Goal: Transaction & Acquisition: Purchase product/service

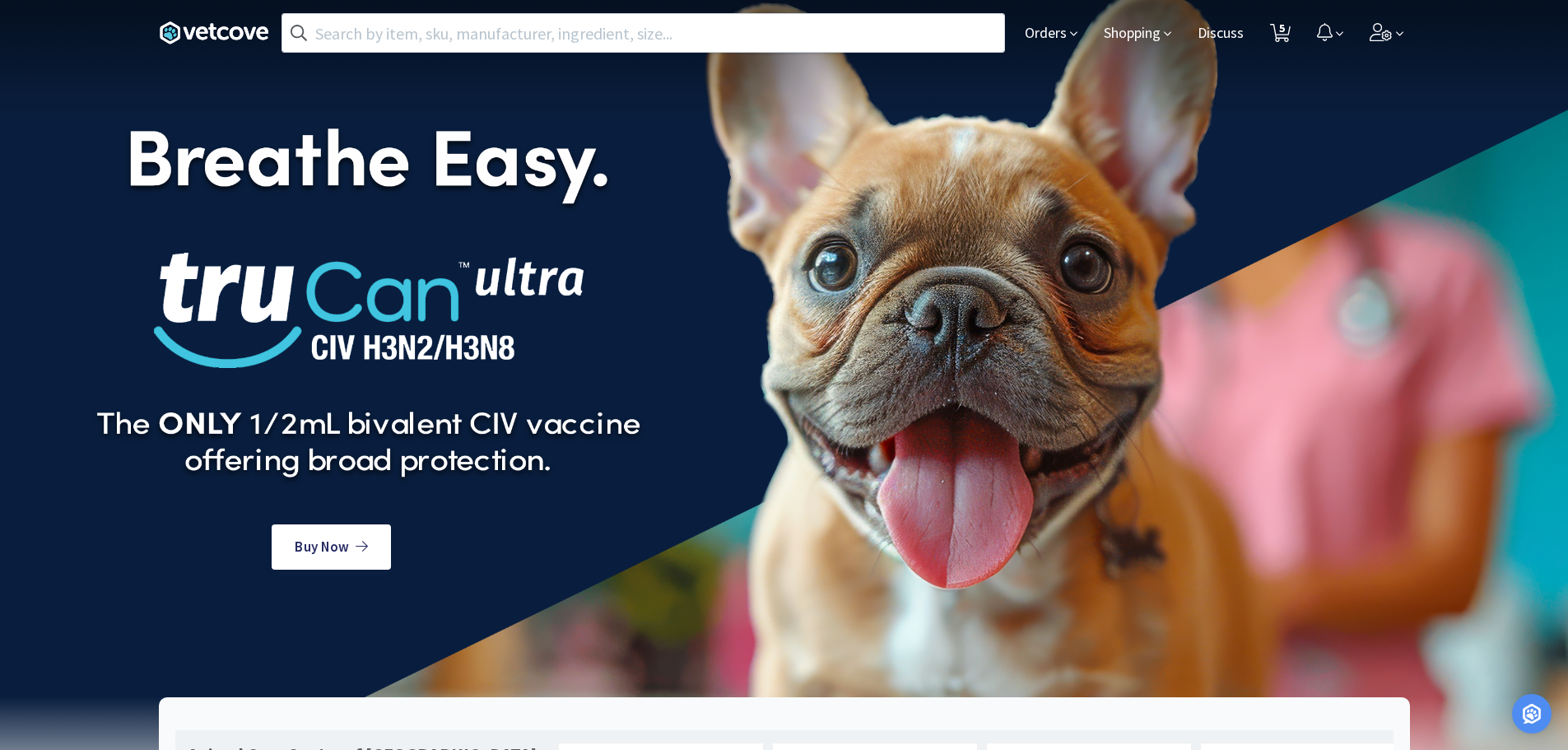
click at [1288, 40] on icon at bounding box center [1280, 32] width 21 height 18
select select "5"
select select "4"
select select "5"
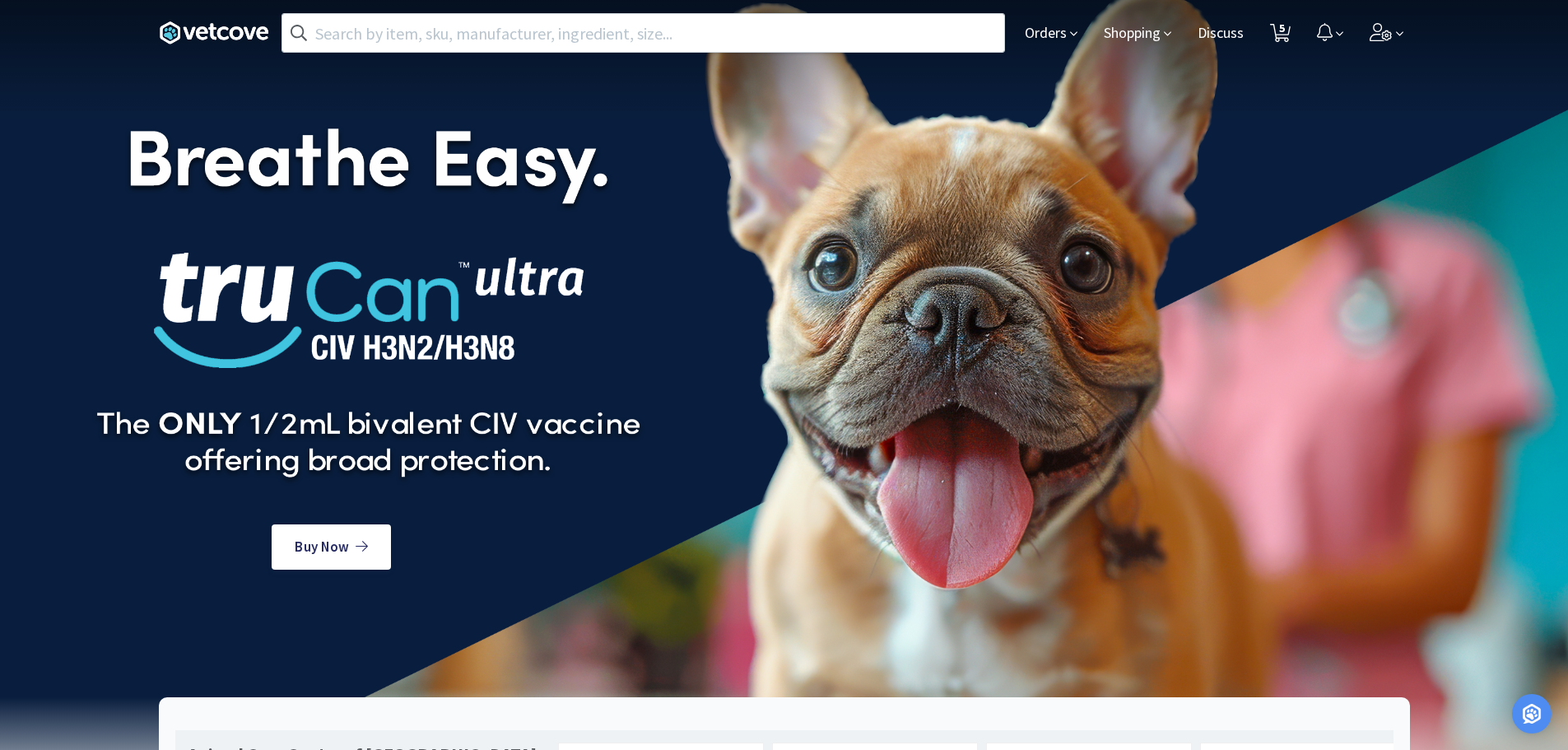
select select "1"
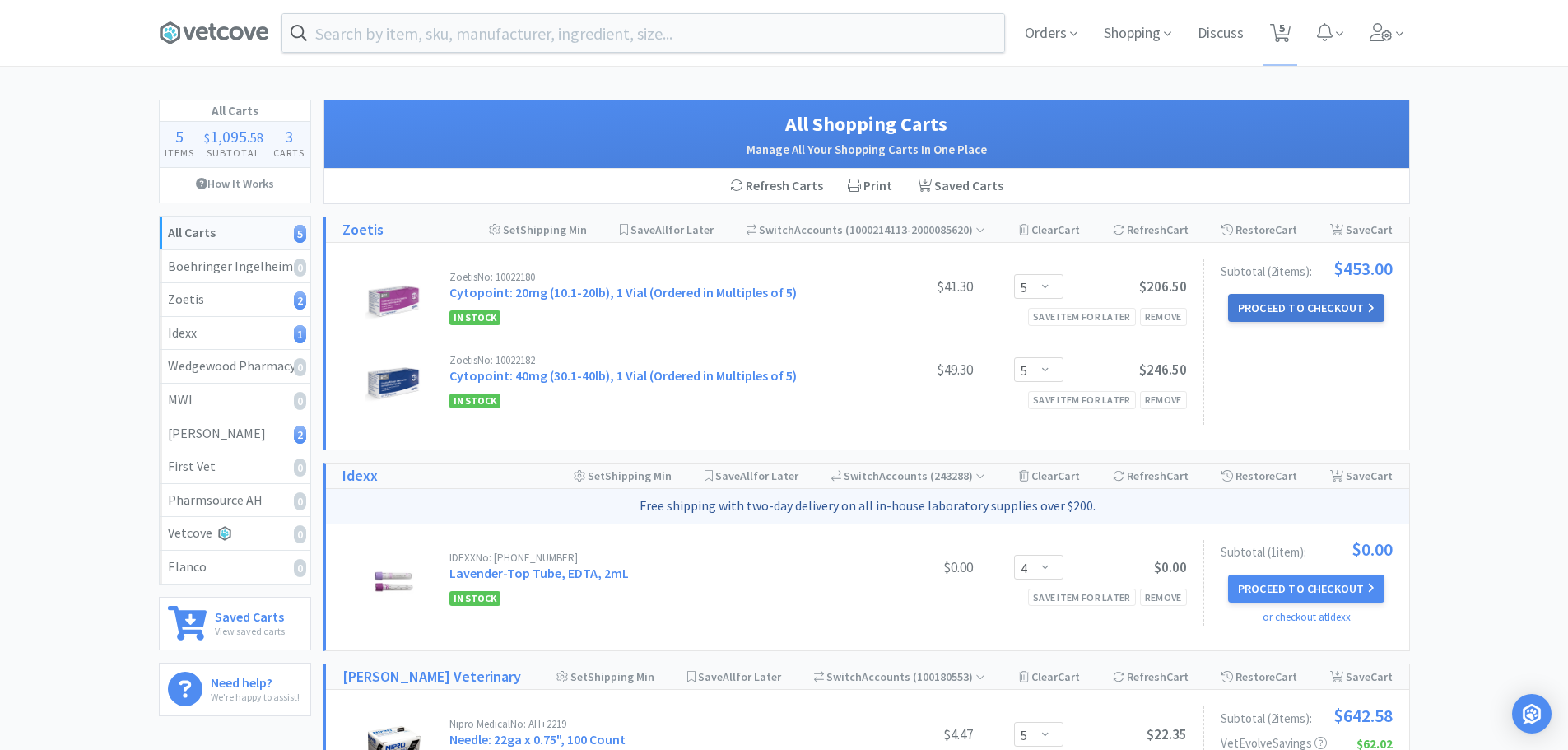
click at [1297, 314] on button "Proceed to Checkout" at bounding box center [1306, 308] width 157 height 28
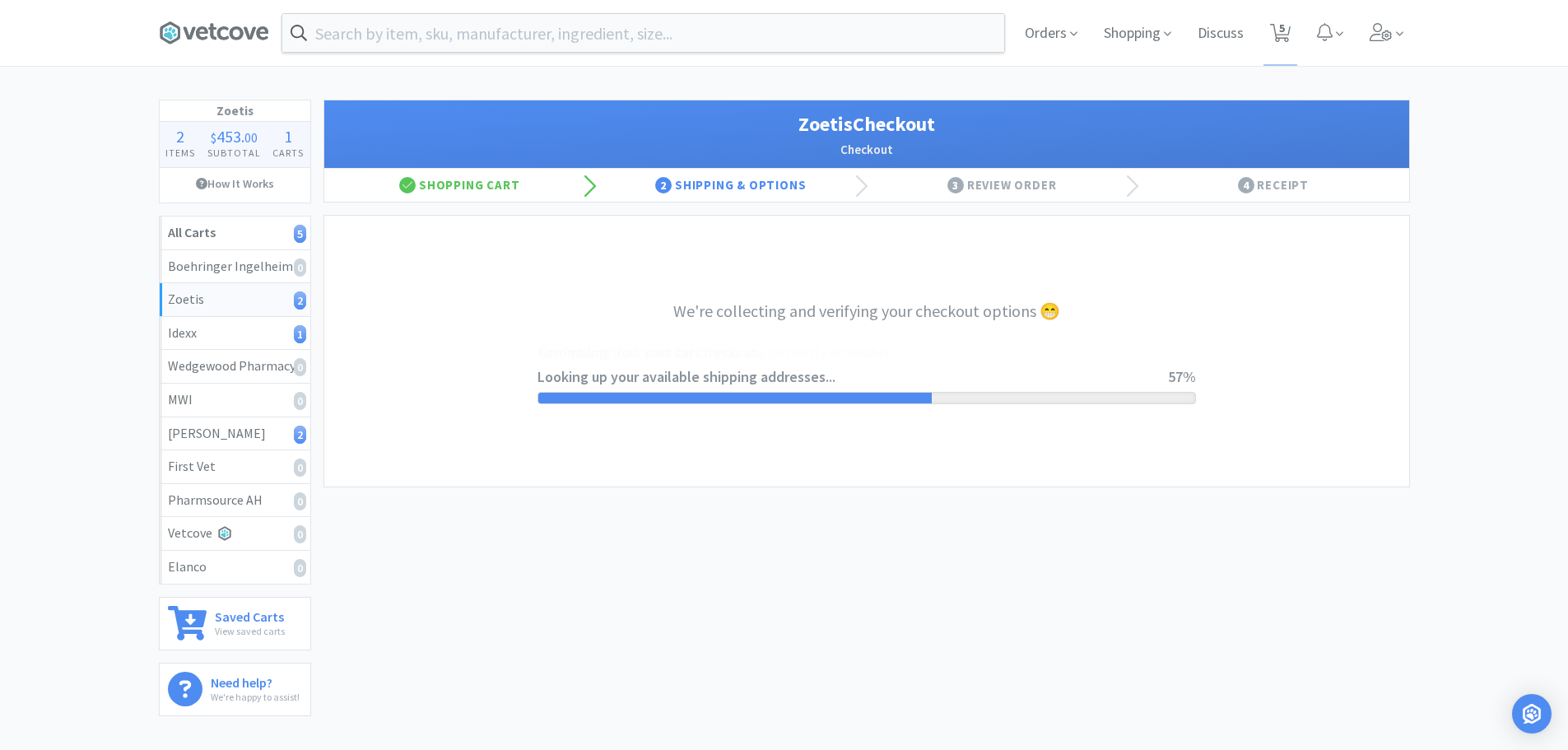
select select "invoice"
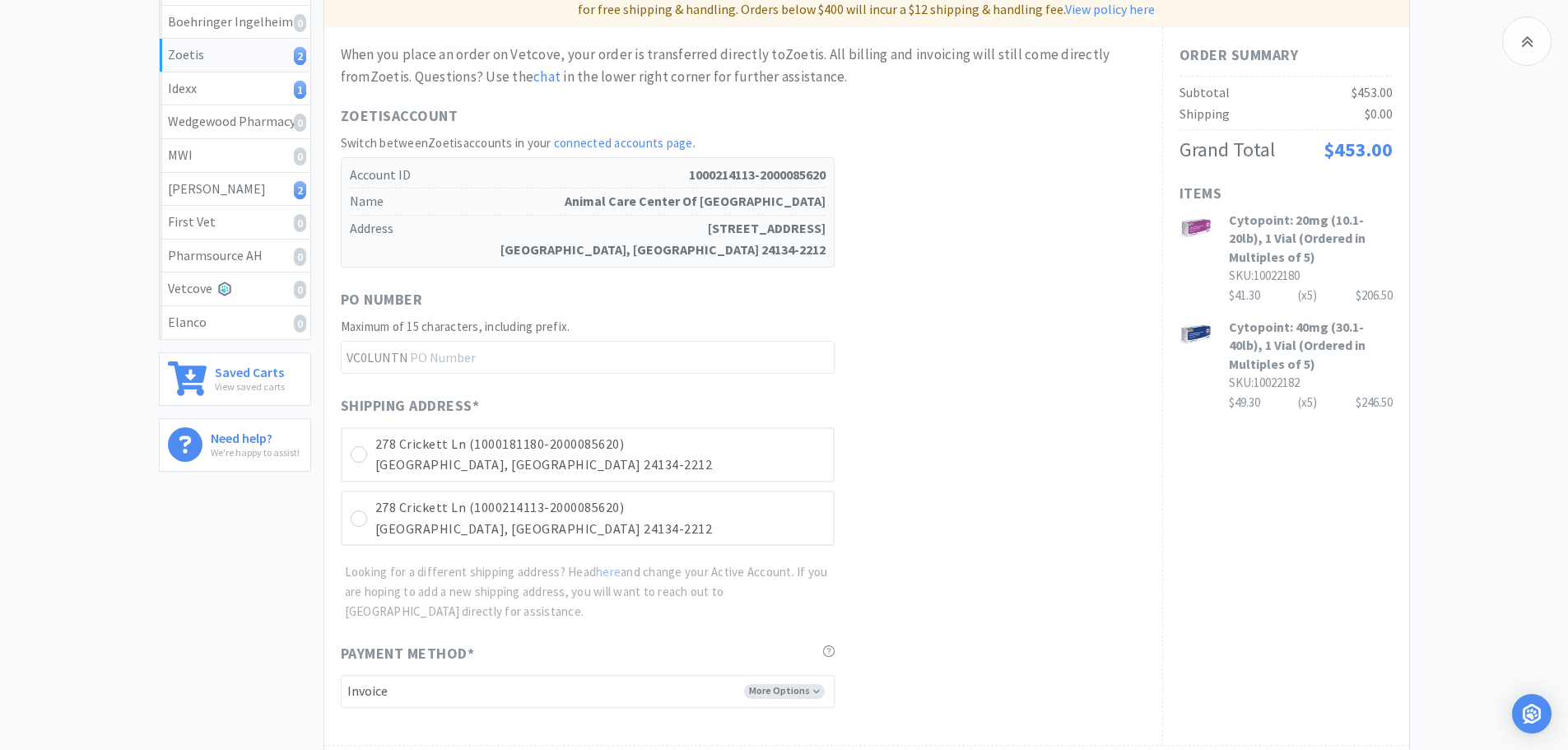
scroll to position [228, 0]
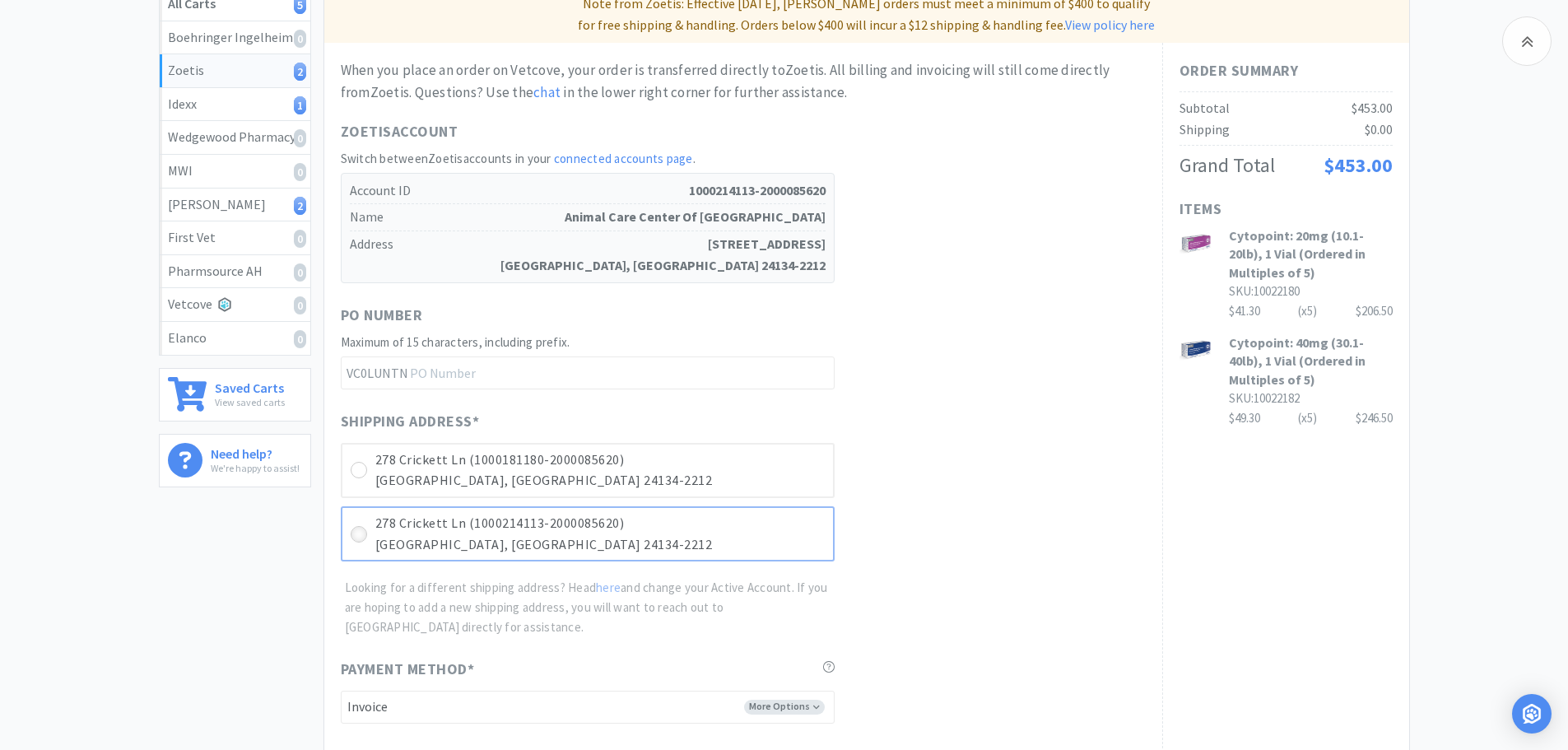
click at [363, 536] on icon at bounding box center [359, 535] width 12 height 12
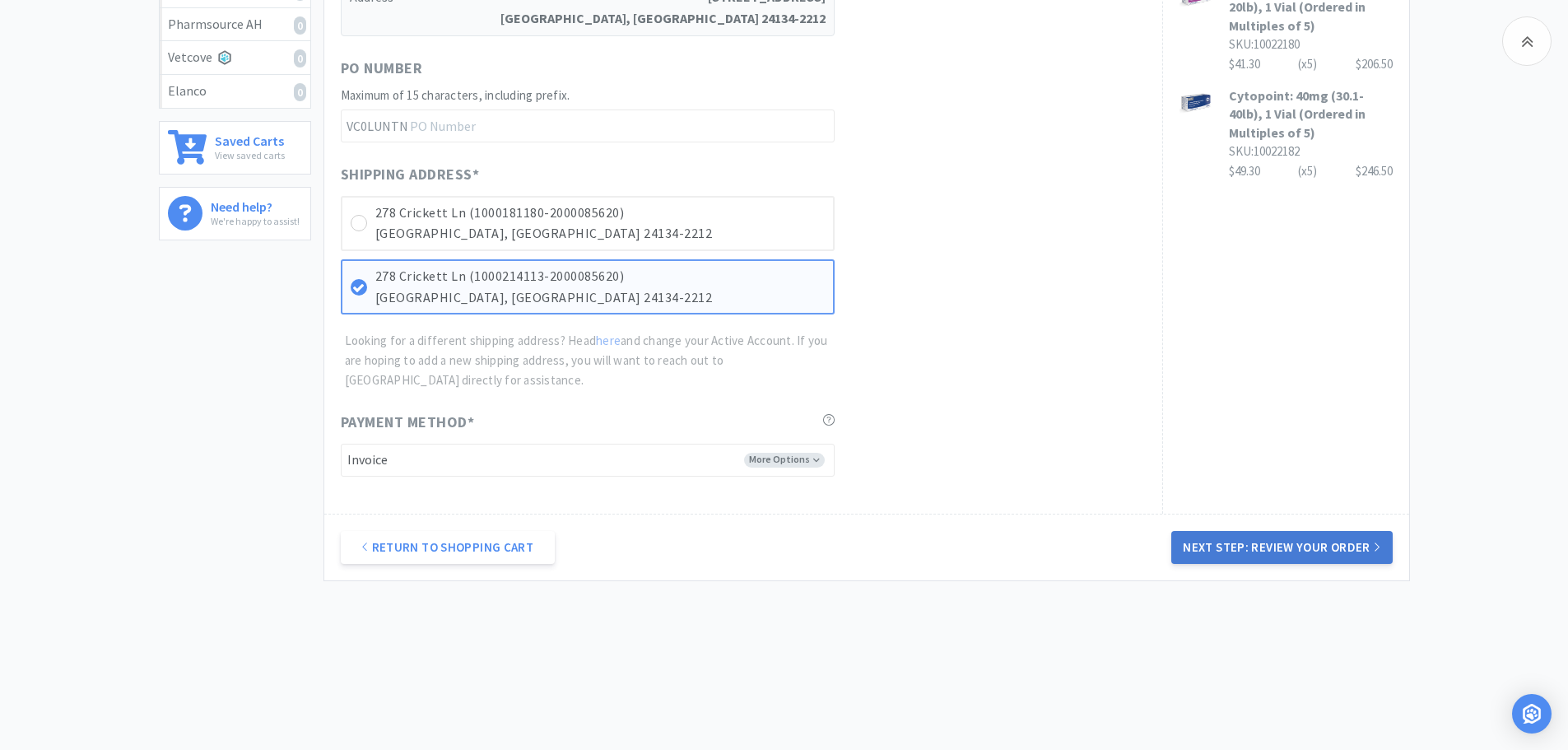
click at [1259, 543] on button "Next Step: Review Your Order" at bounding box center [1281, 548] width 220 height 33
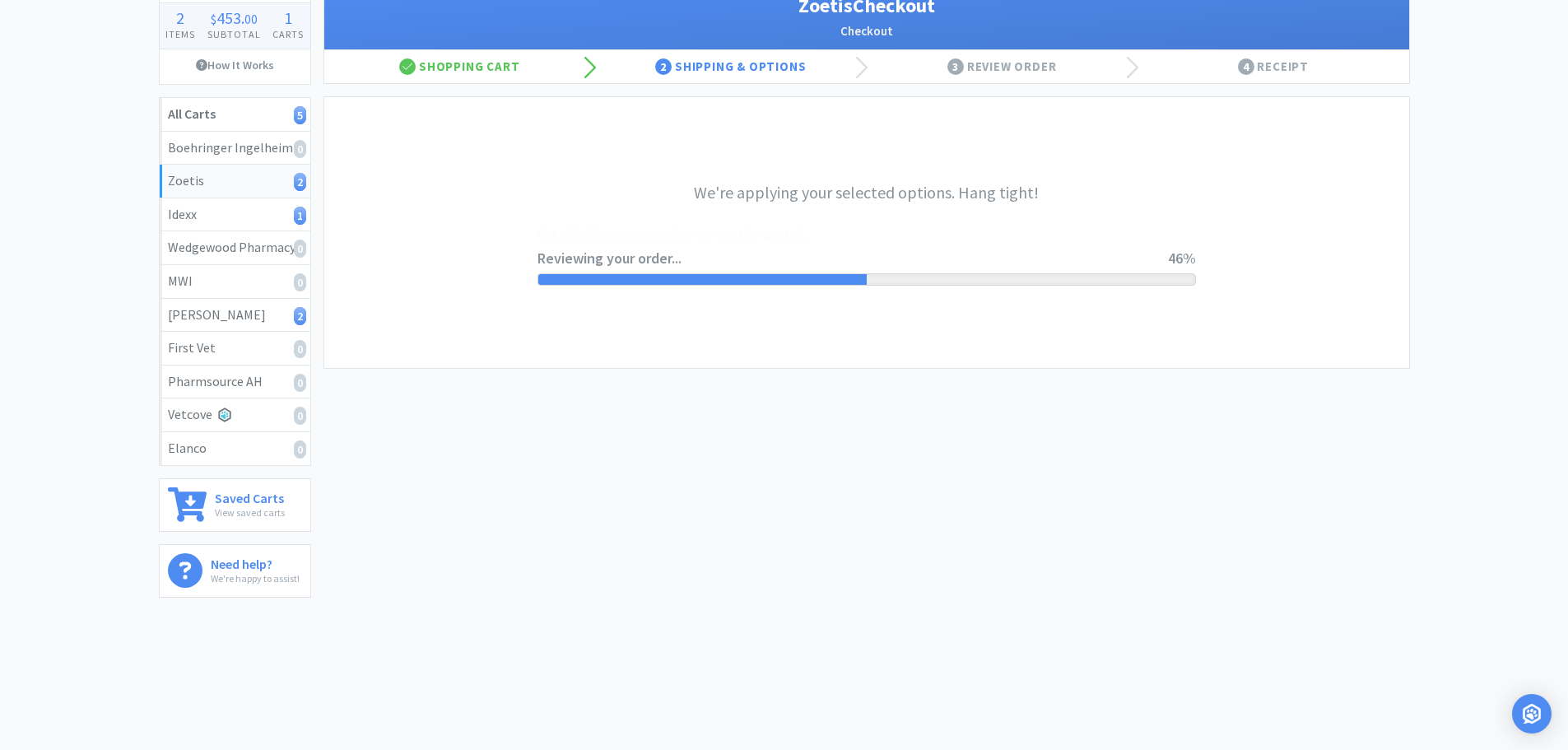
scroll to position [0, 0]
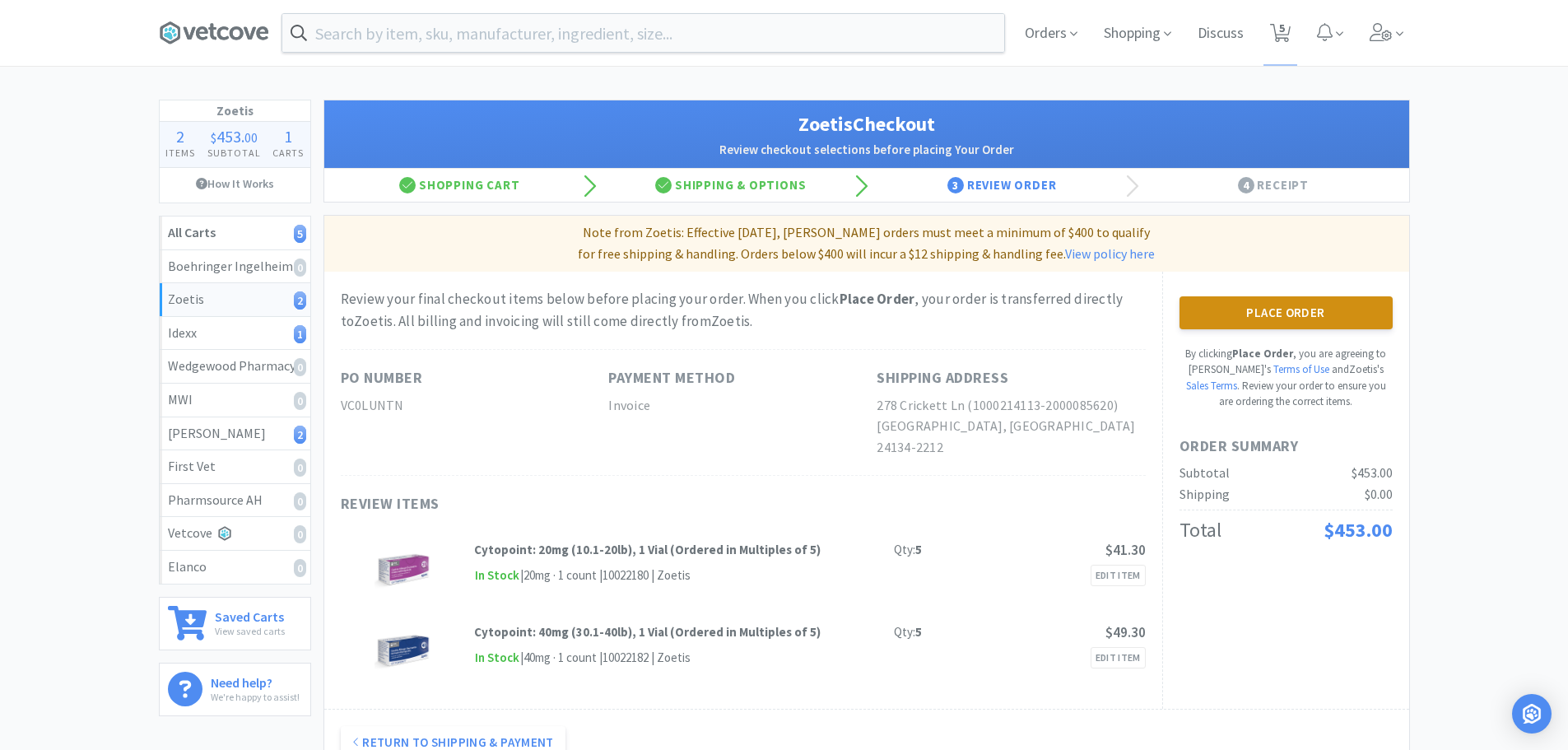
click at [1334, 312] on button "Place Order" at bounding box center [1286, 313] width 214 height 33
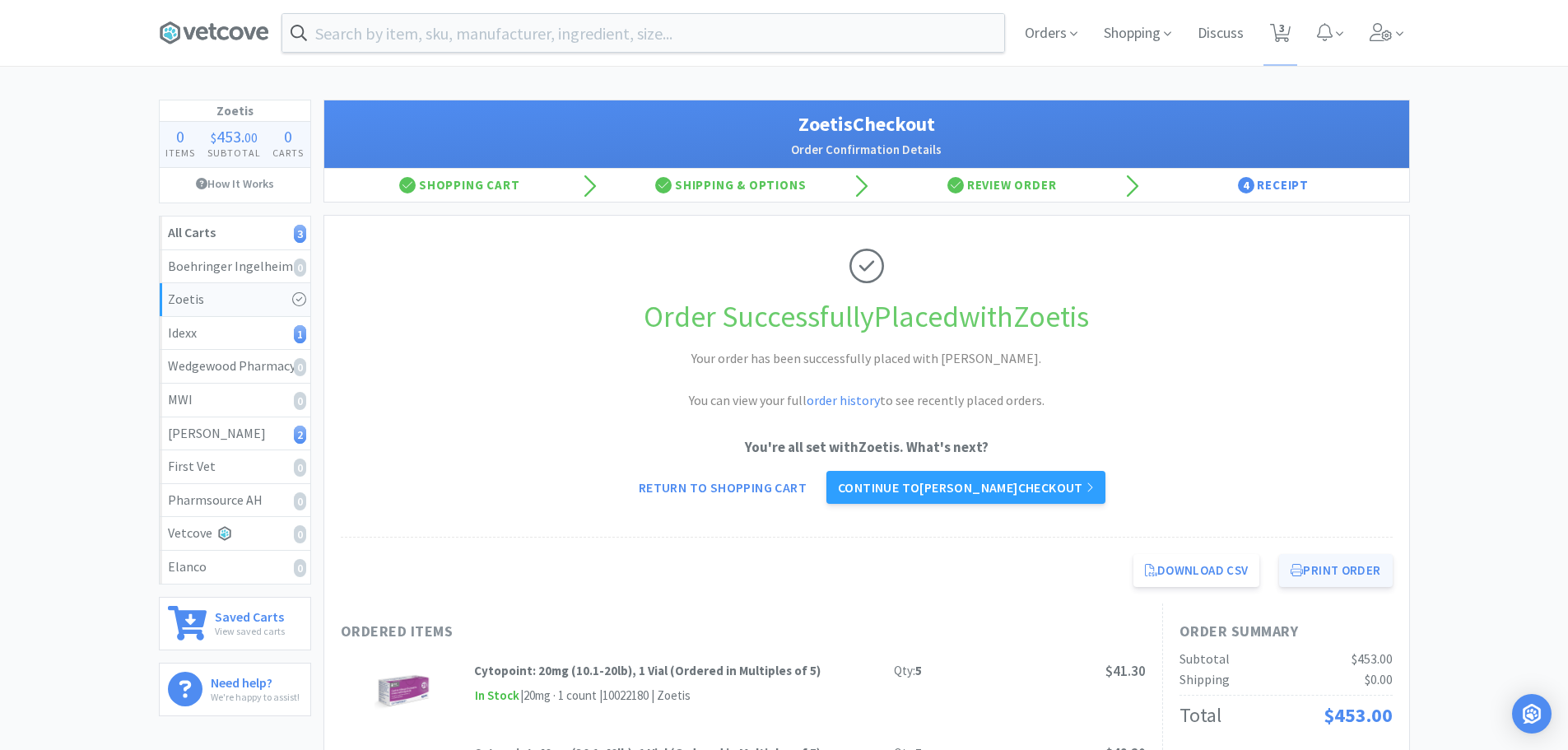
click at [1296, 569] on icon at bounding box center [1297, 570] width 12 height 12
click at [1005, 480] on link "Continue to [PERSON_NAME] checkout" at bounding box center [965, 487] width 279 height 33
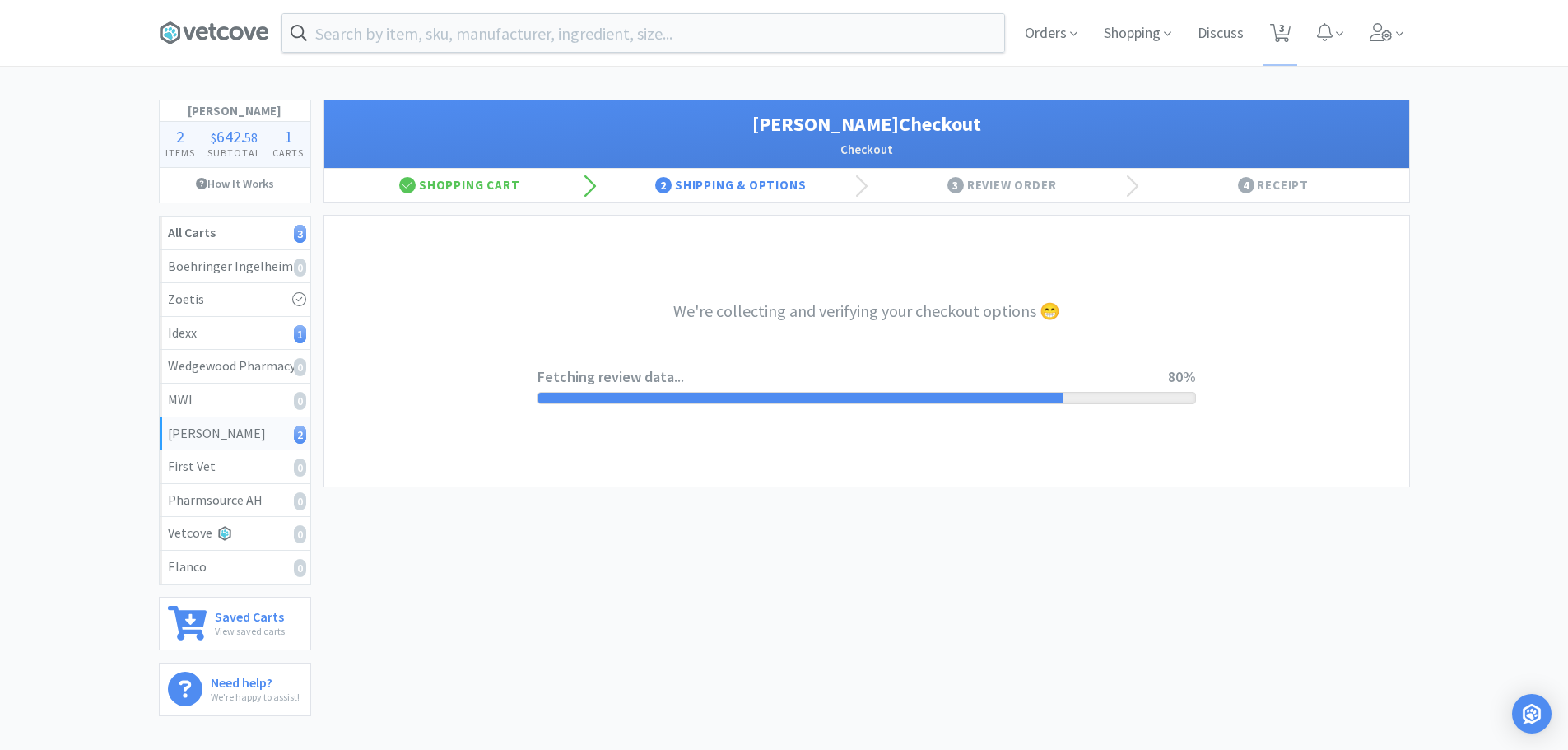
select select "1"
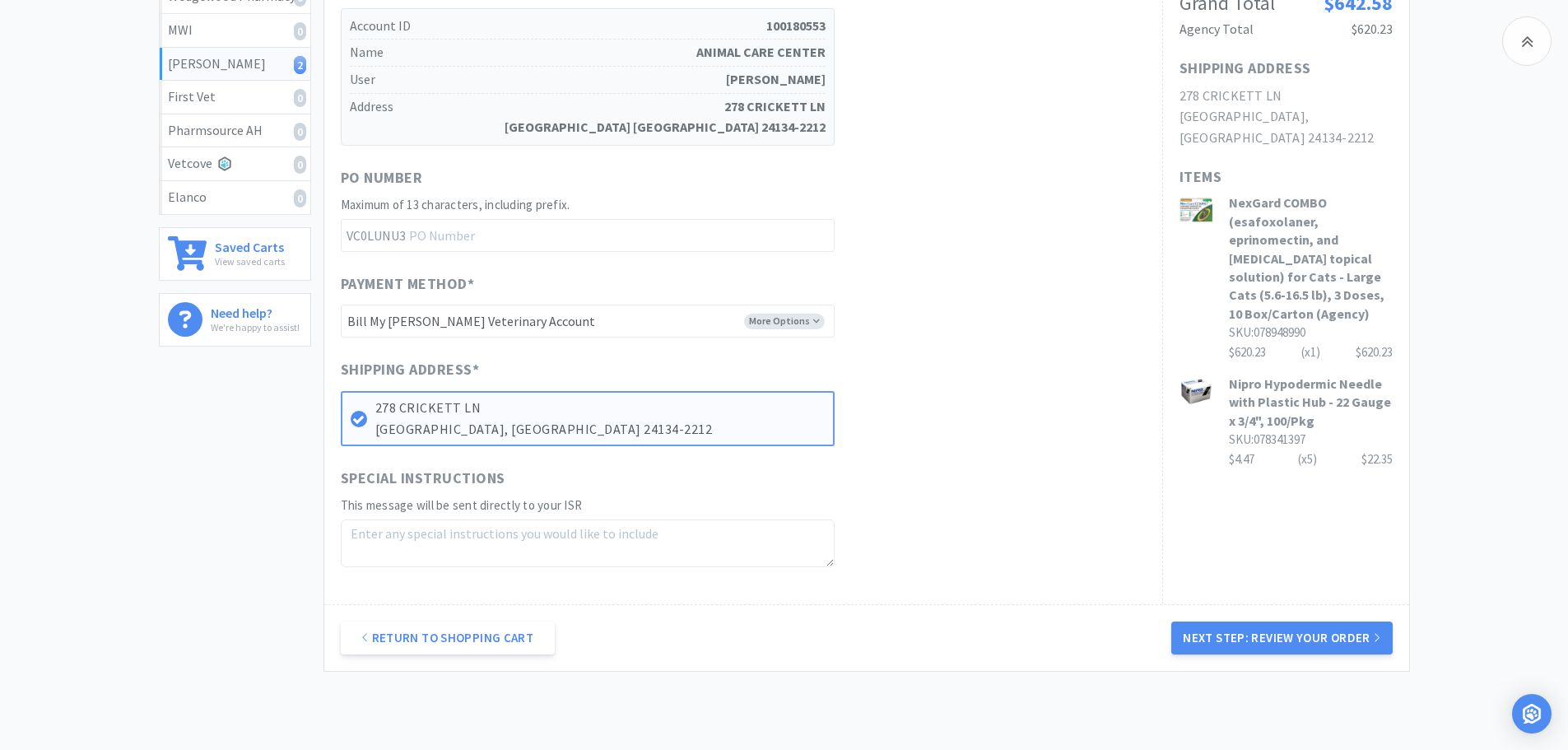
scroll to position [411, 0]
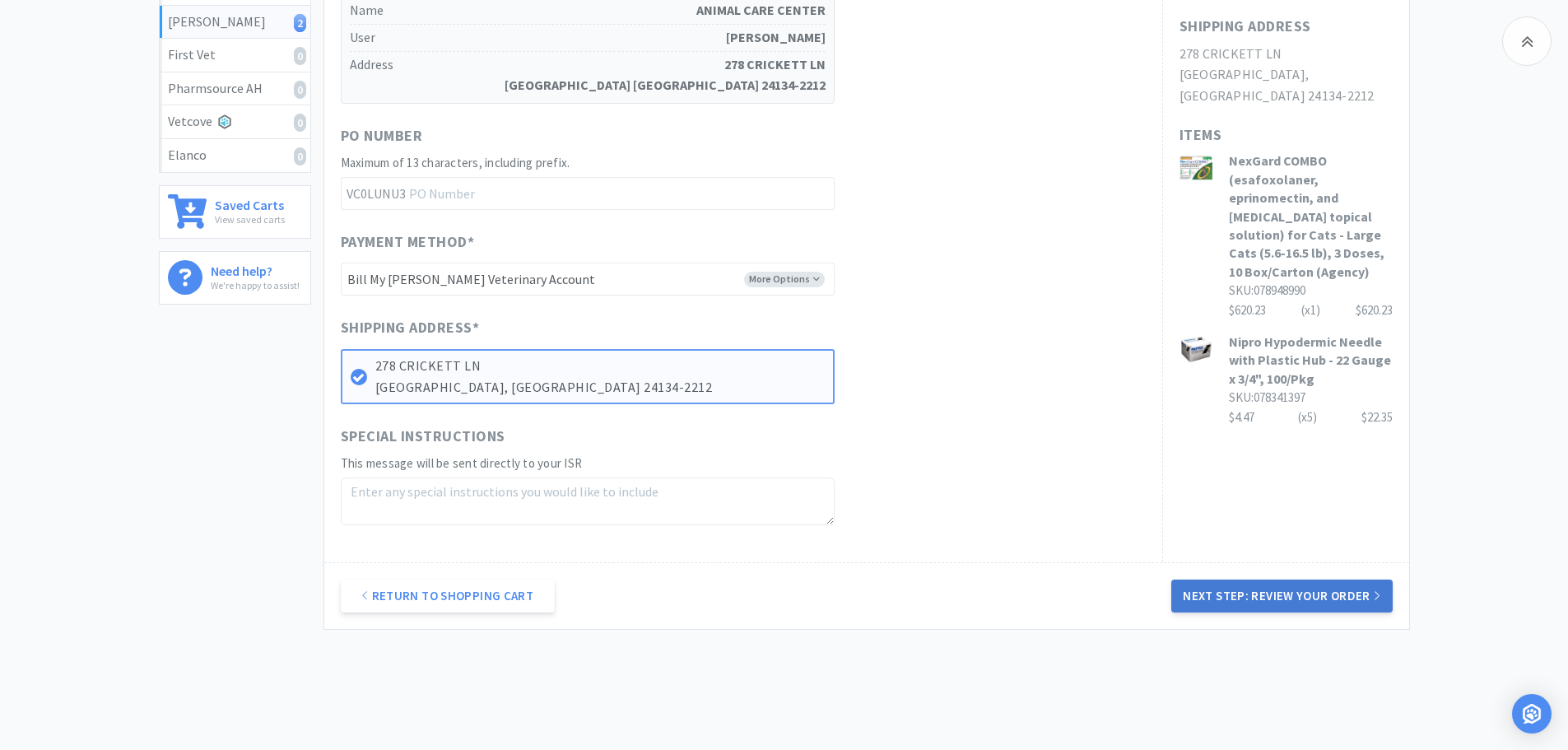
click at [1240, 593] on button "Next Step: Review Your Order" at bounding box center [1281, 596] width 220 height 33
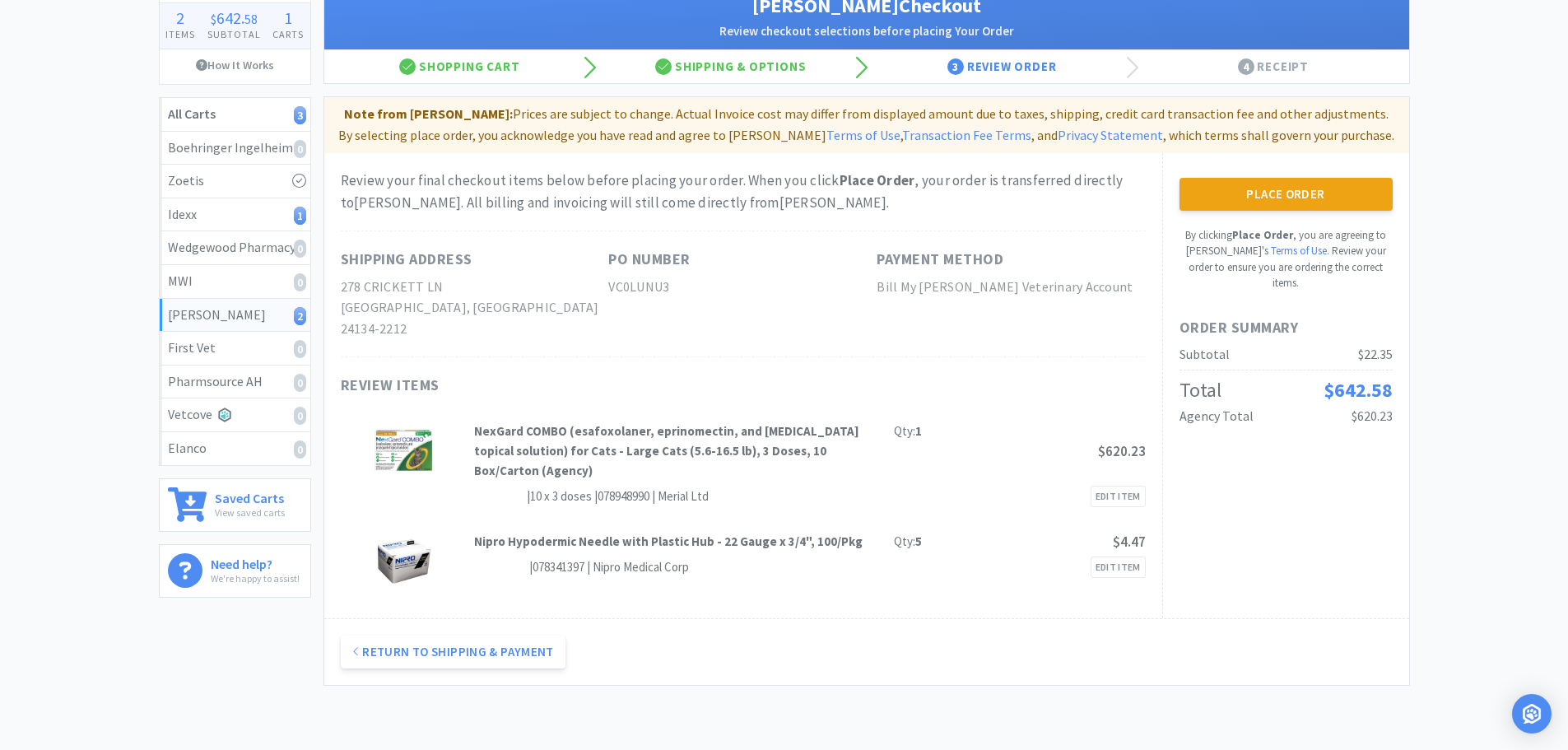
scroll to position [0, 0]
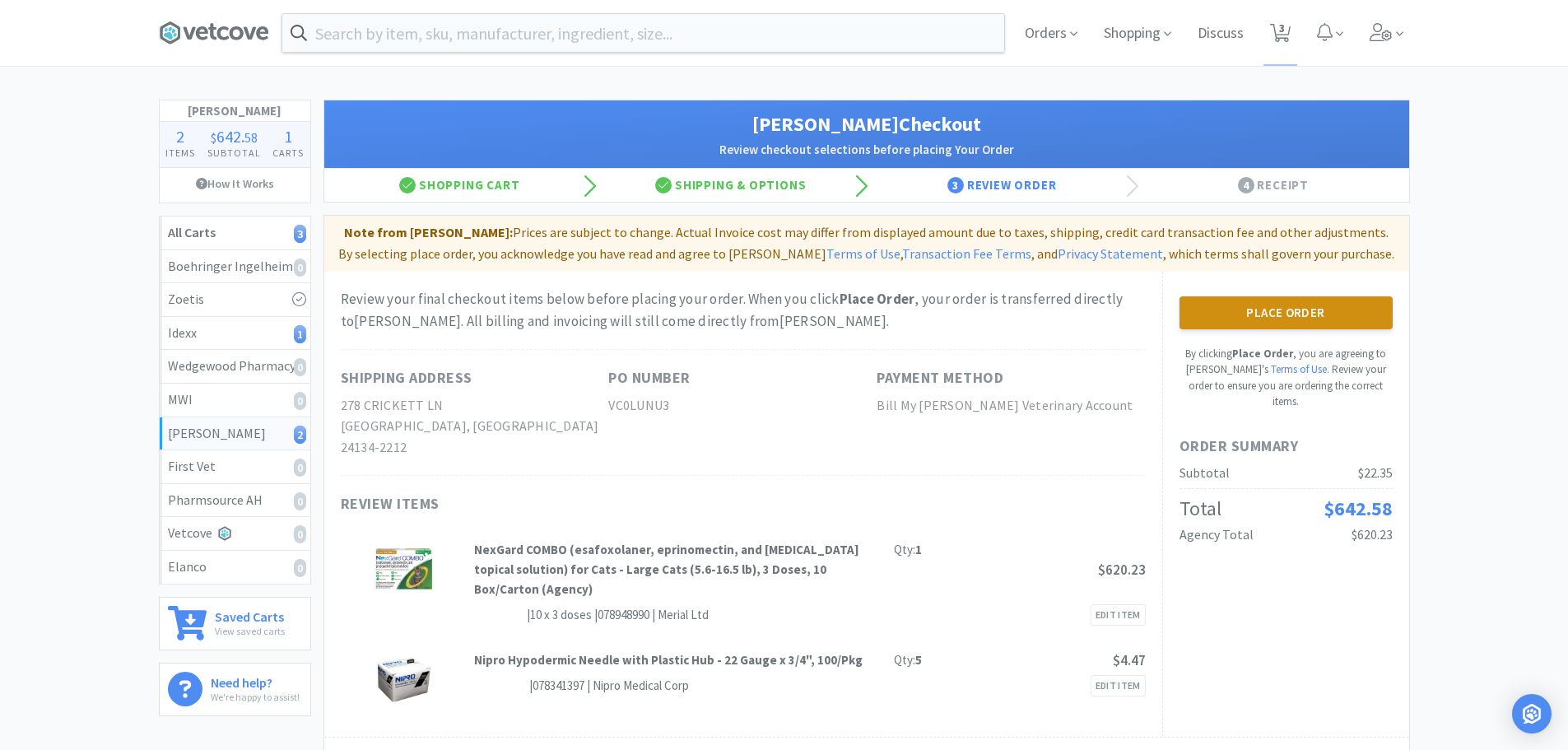
click at [1300, 312] on button "Place Order" at bounding box center [1286, 313] width 214 height 33
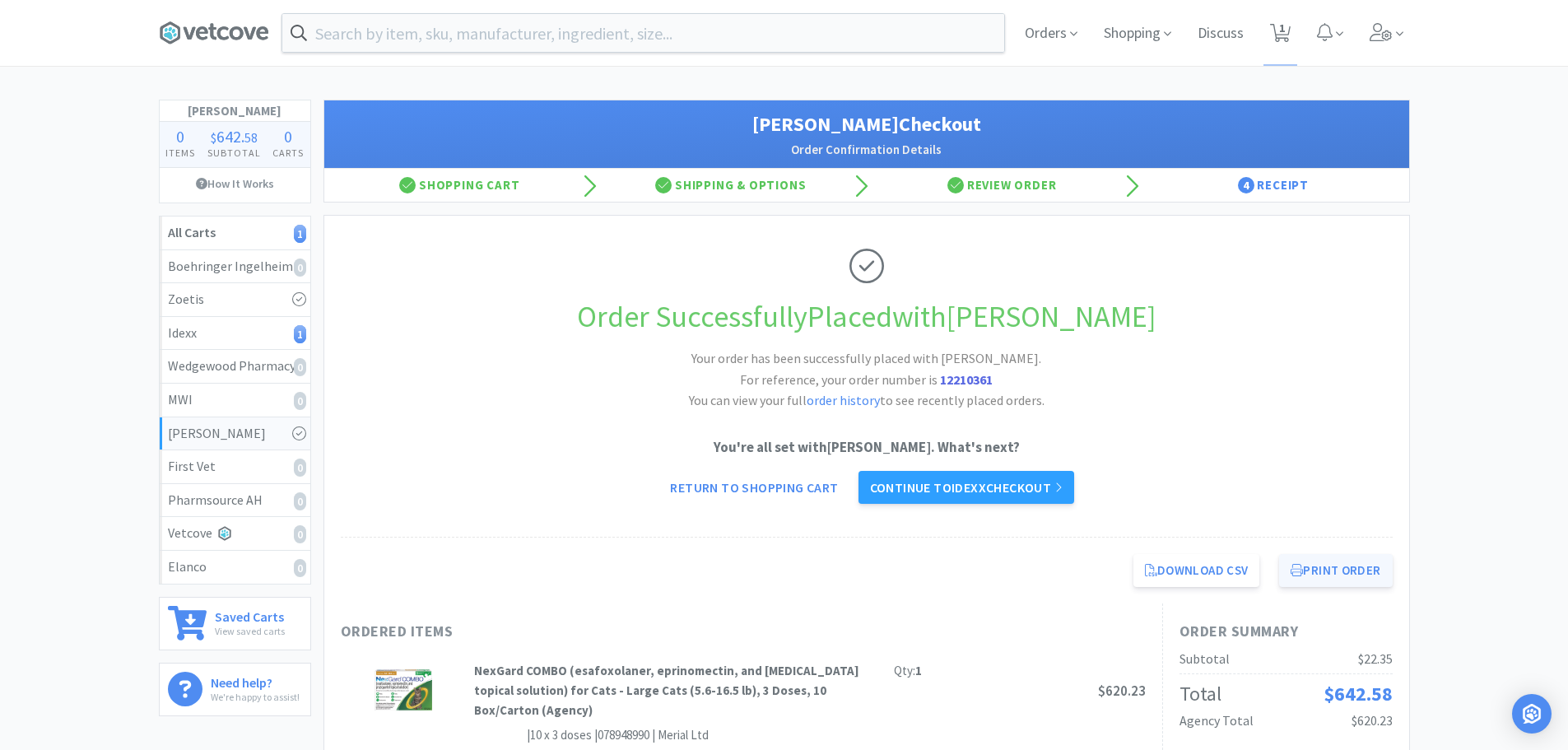
click at [1326, 577] on button "Print Order" at bounding box center [1335, 571] width 113 height 33
click at [994, 488] on link "Continue to Idexx checkout" at bounding box center [966, 487] width 215 height 33
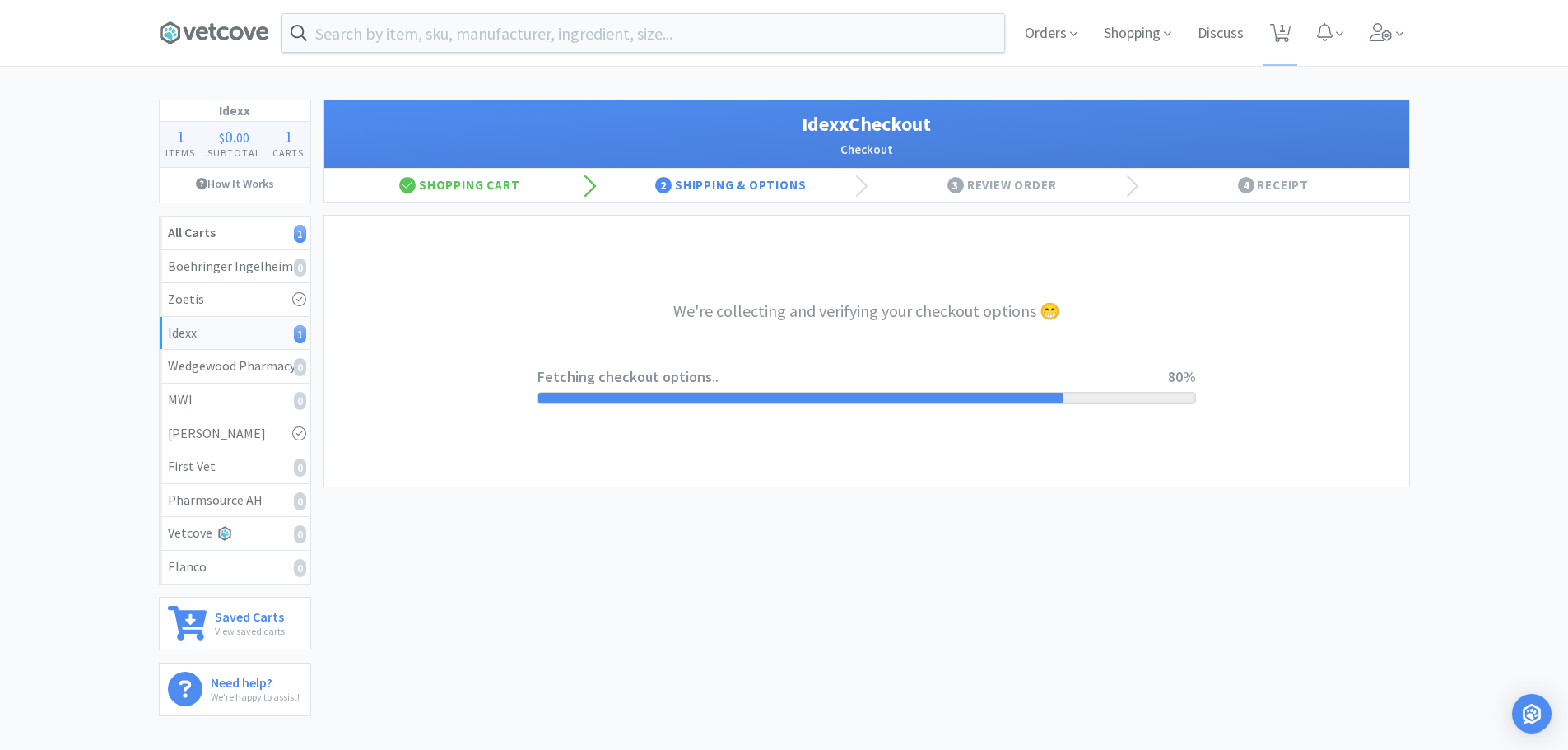
select select "900"
select select "003"
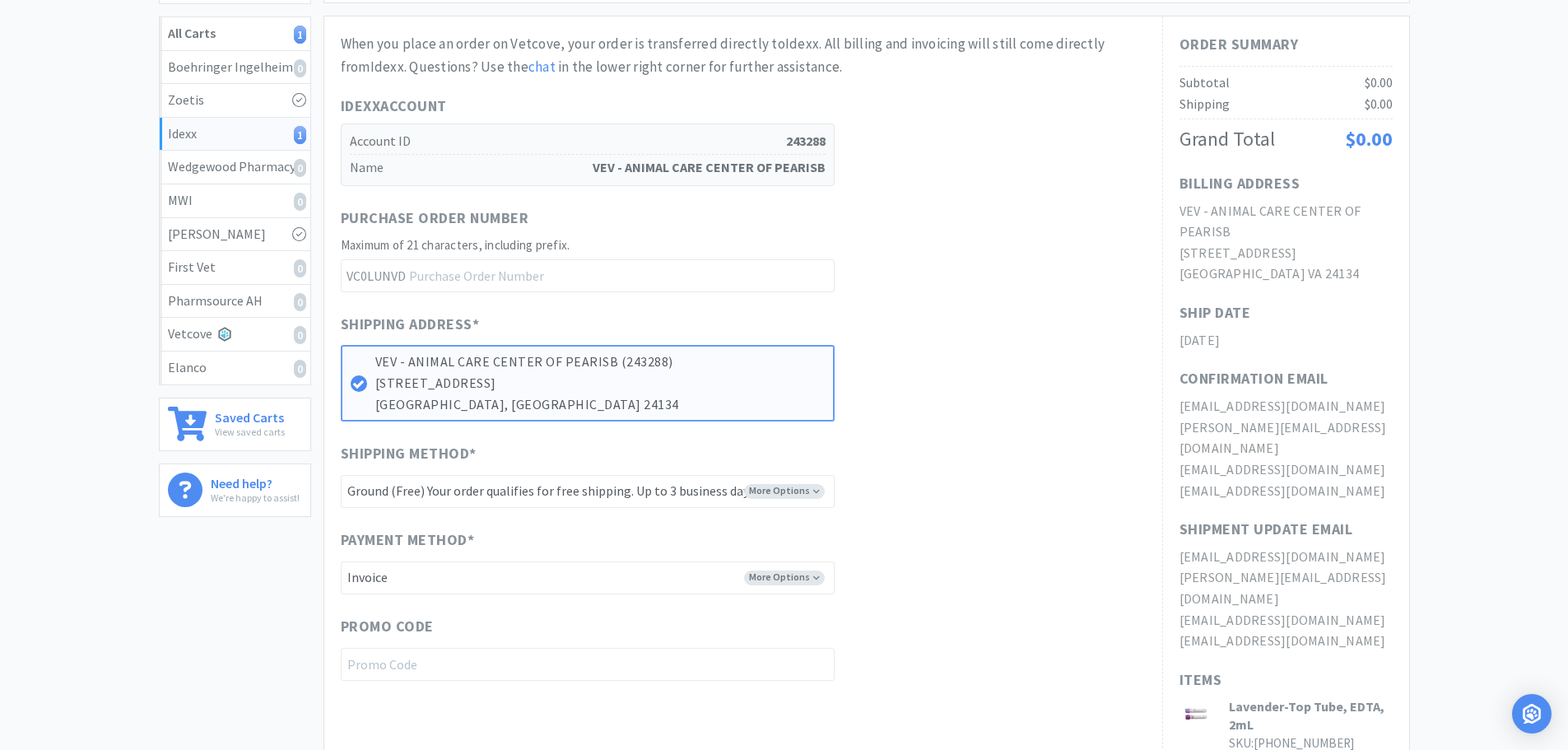
scroll to position [329, 0]
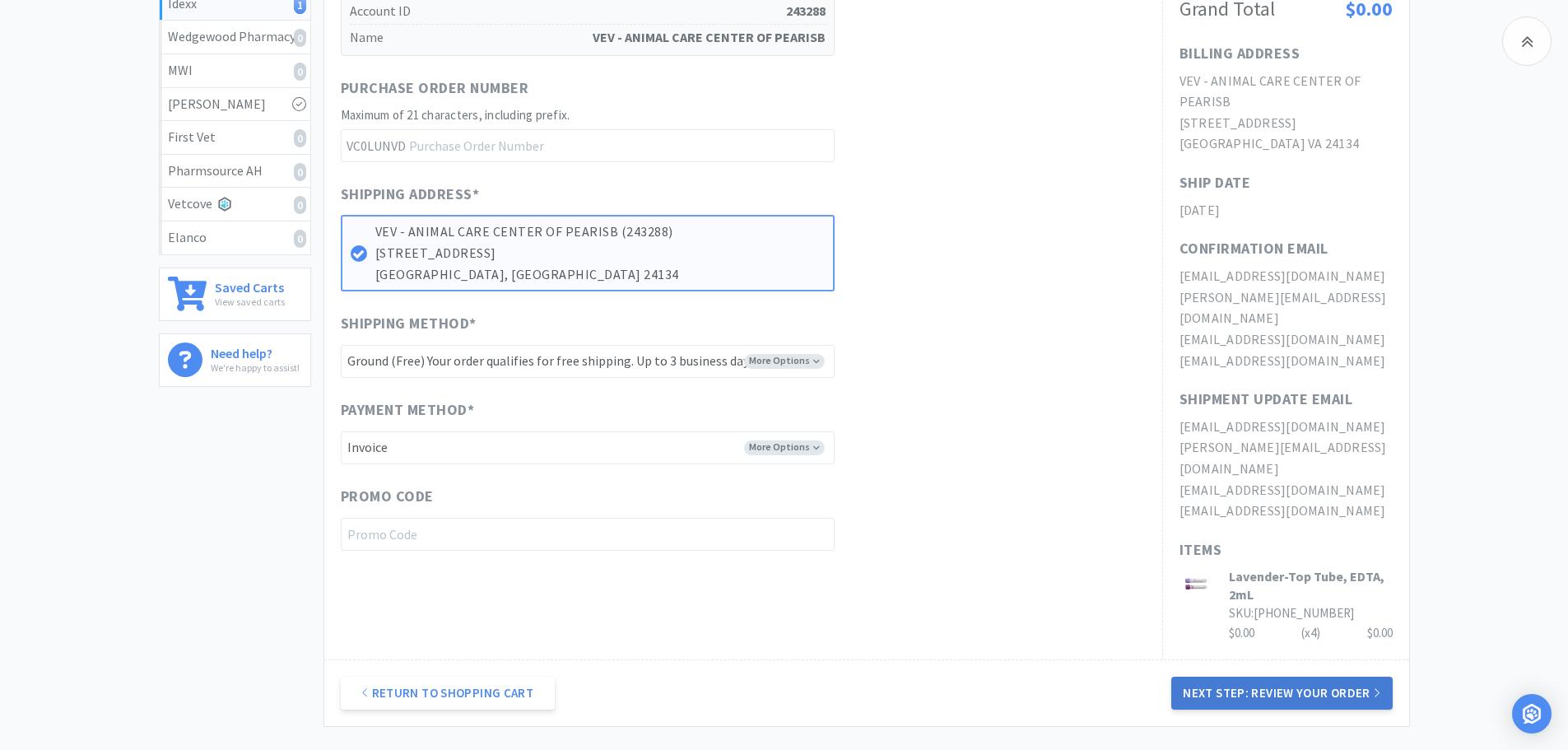
click at [1212, 676] on button "Next Step: Review Your Order" at bounding box center [1281, 693] width 220 height 33
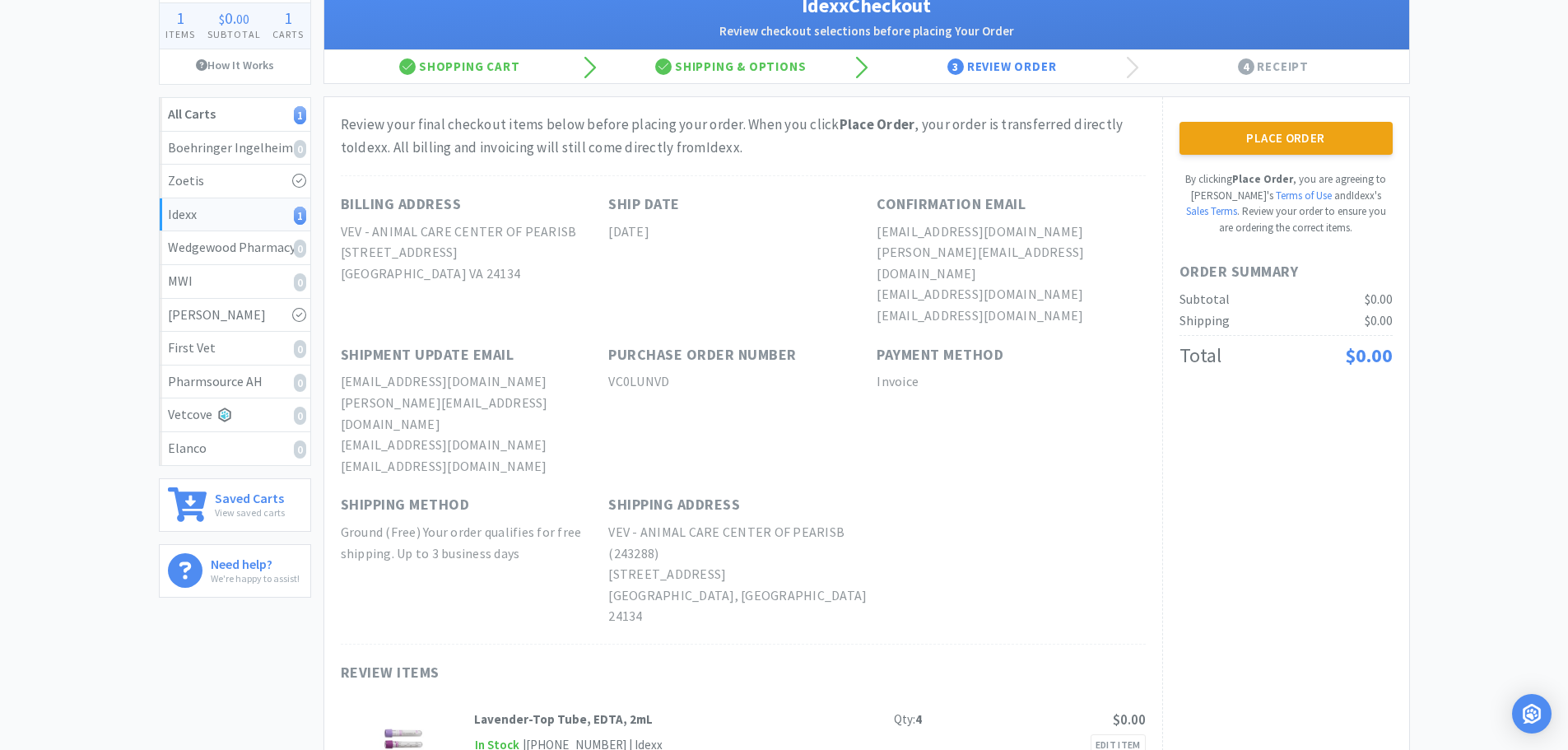
scroll to position [0, 0]
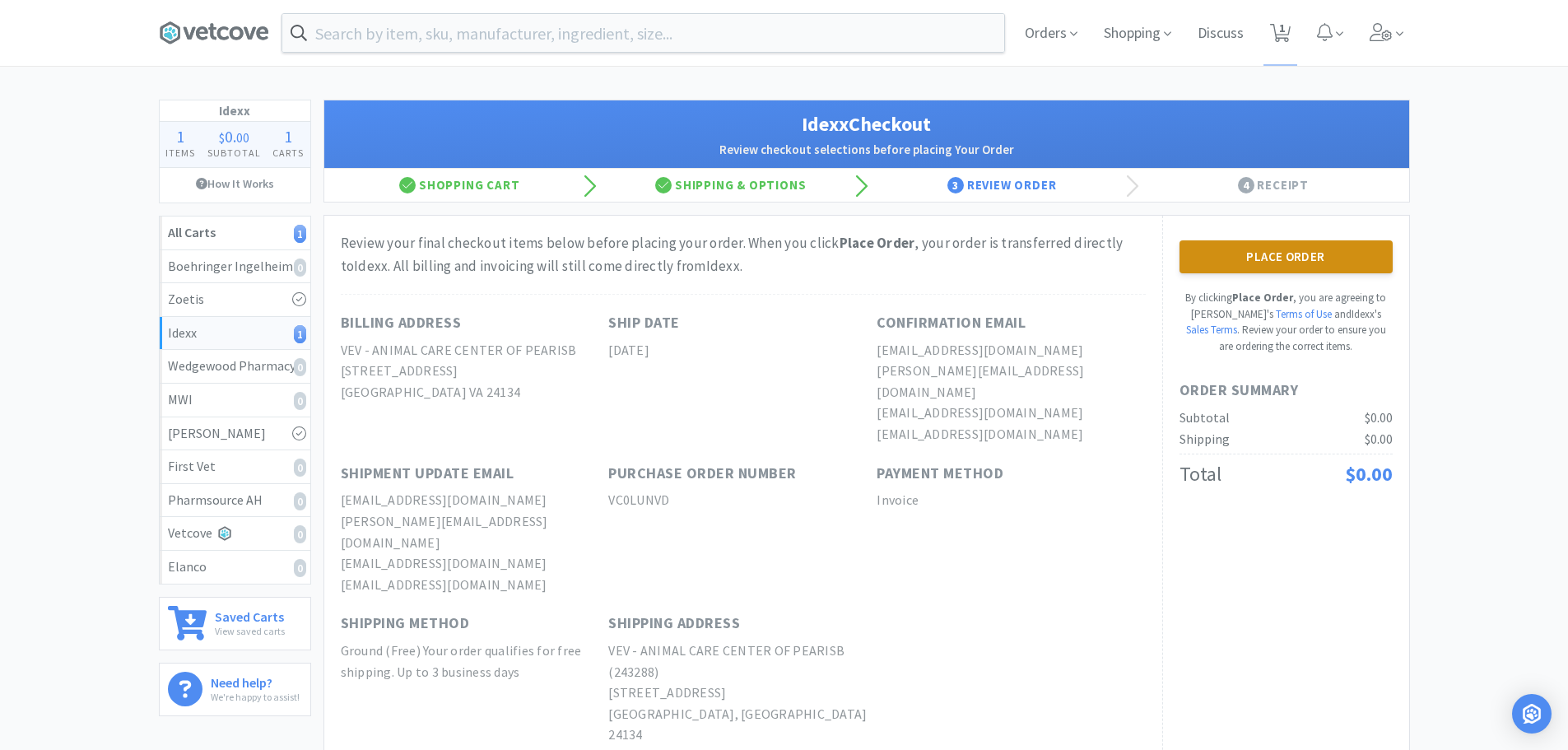
click at [1244, 260] on button "Place Order" at bounding box center [1286, 257] width 214 height 33
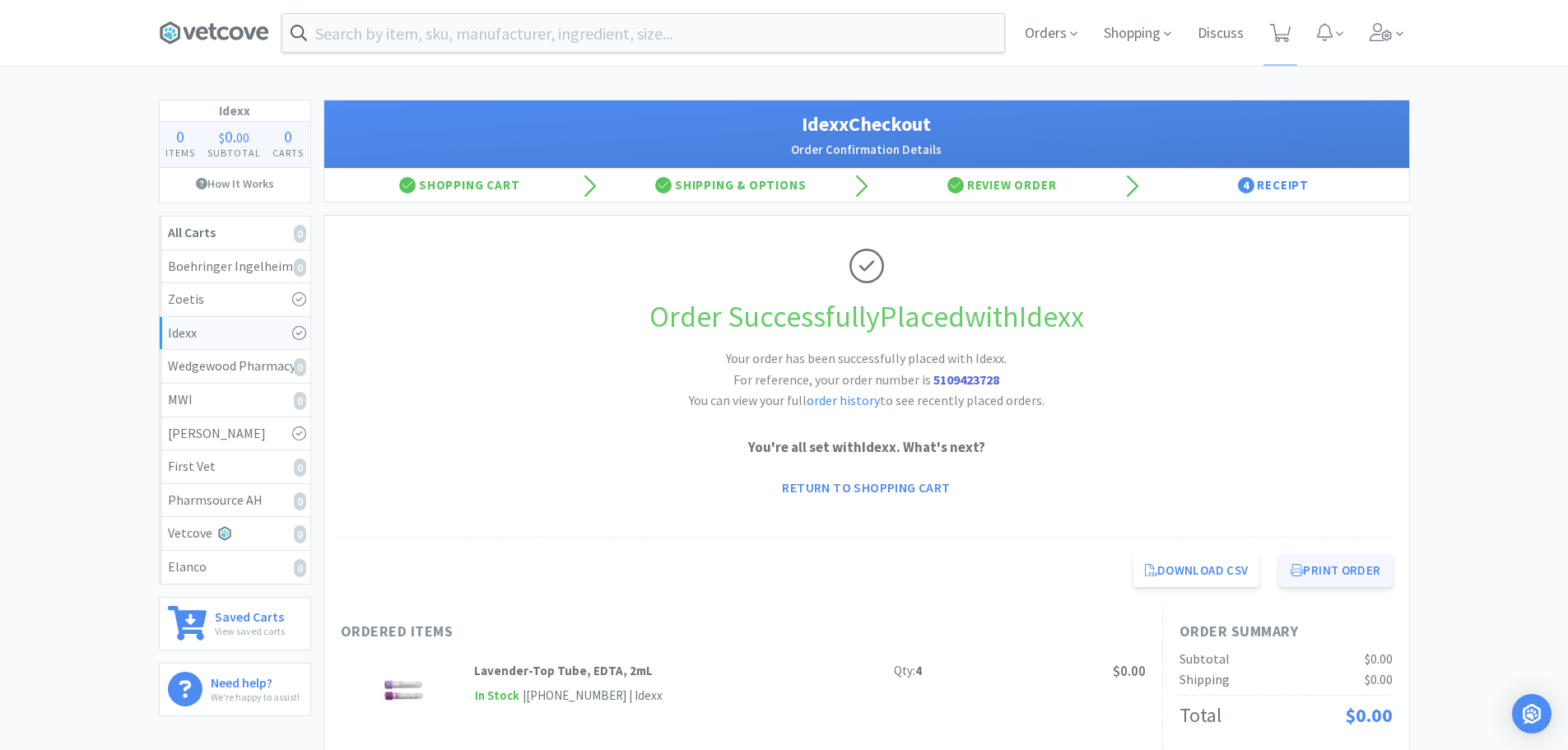
click at [1322, 569] on button "Print Order" at bounding box center [1335, 571] width 113 height 33
